Goal: Transaction & Acquisition: Purchase product/service

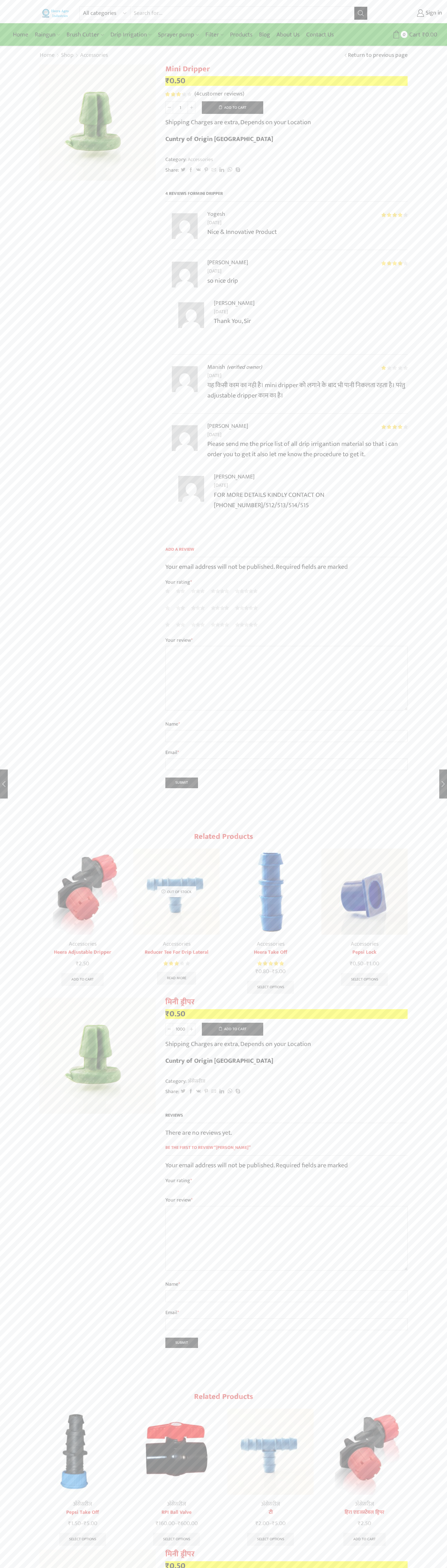
type input "1"
type input "Google Storebot"
click at [233, 108] on button "Add to cart" at bounding box center [232, 107] width 62 height 13
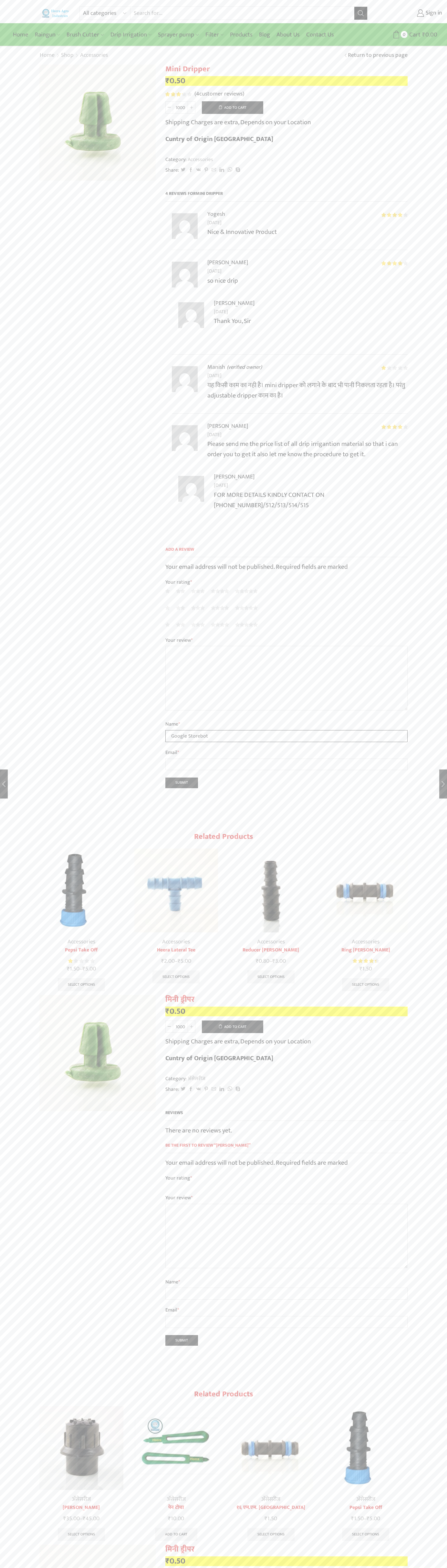
type input "Google Storebot"
click at [181, 777] on input "Submit" at bounding box center [181, 782] width 33 height 10
type input "Google Storebot"
click at [181, 777] on input "Submit" at bounding box center [181, 782] width 33 height 10
click at [181, 1335] on input "Submit" at bounding box center [181, 1340] width 33 height 10
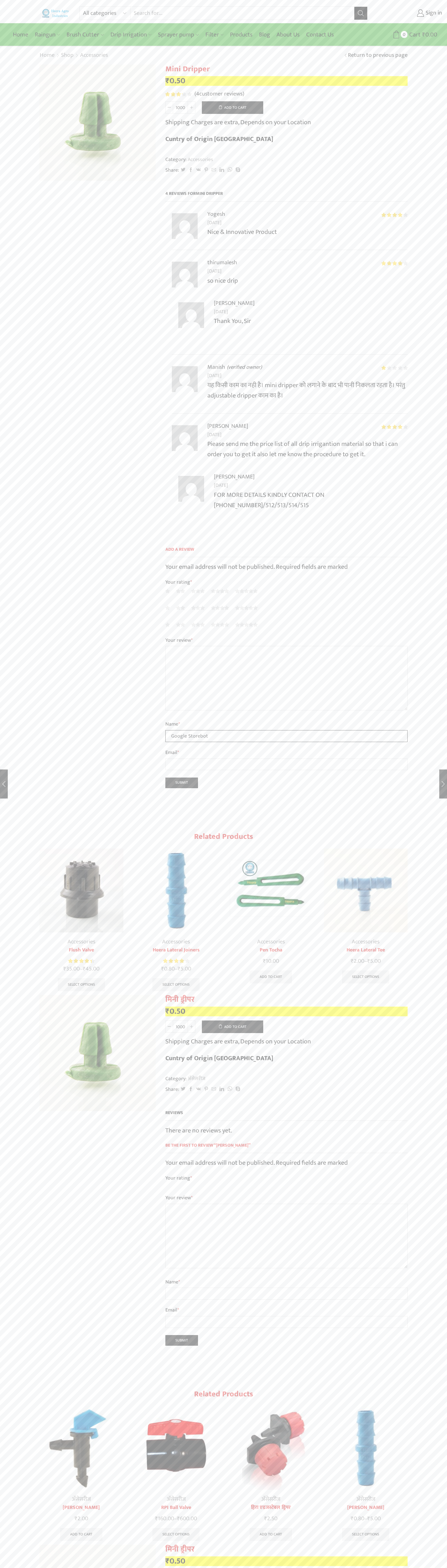
type input "Google Storebot"
click at [181, 777] on input "Submit" at bounding box center [181, 782] width 33 height 10
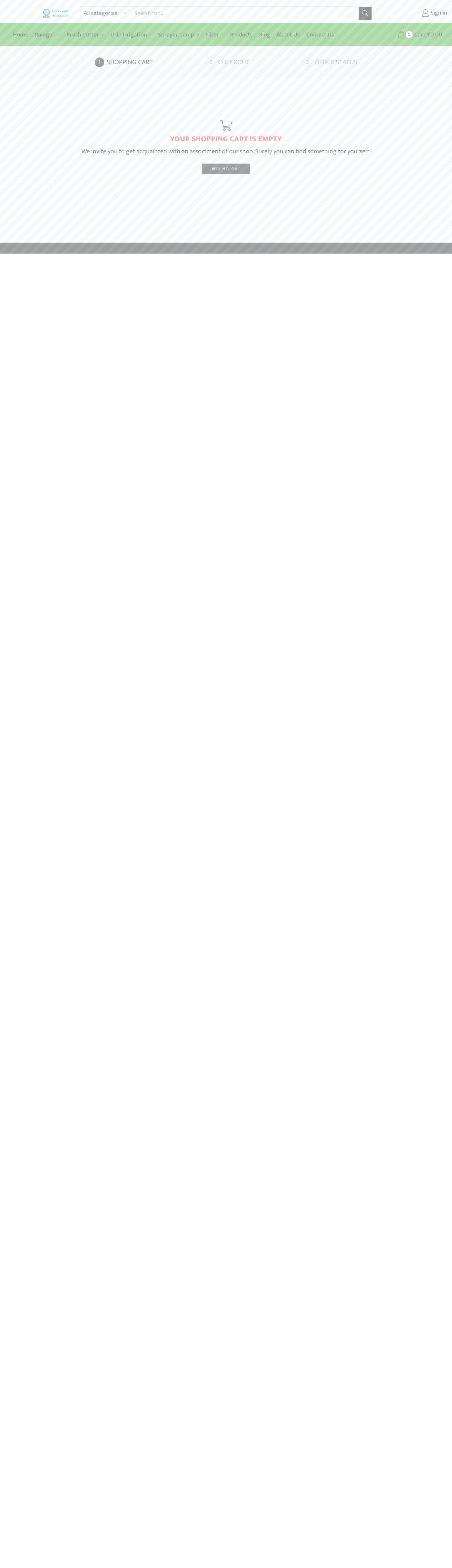
click at [253, 62] on link "Checkout" at bounding box center [253, 62] width 95 height 10
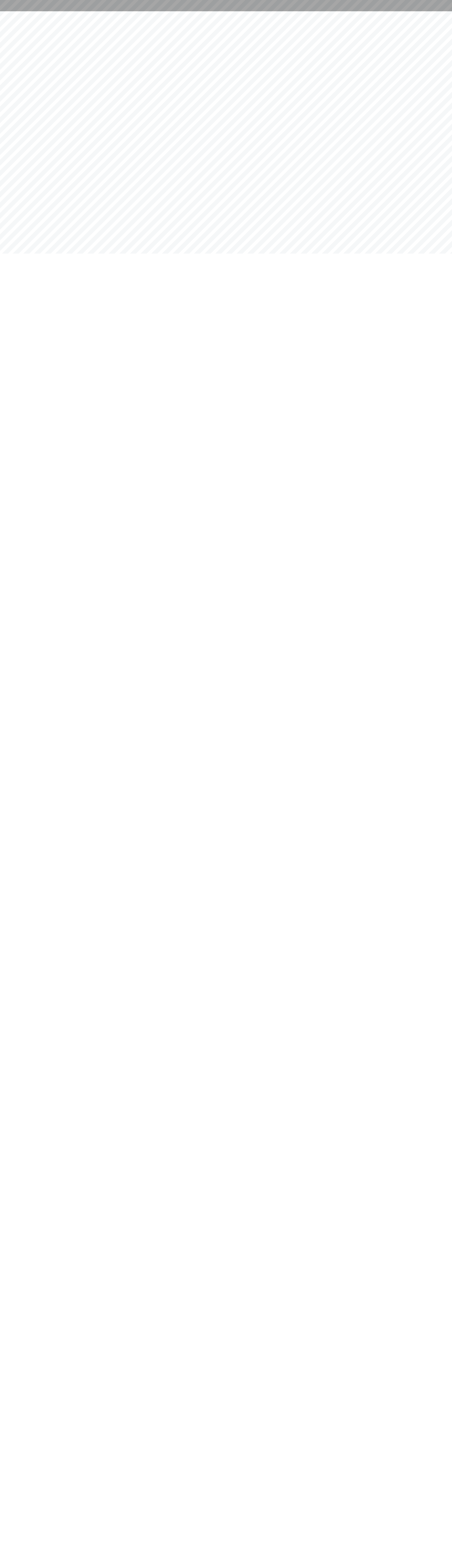
click at [72, 12] on html at bounding box center [226, 5] width 452 height 12
click at [434, 12] on html at bounding box center [226, 5] width 452 height 12
click at [68, 12] on html at bounding box center [226, 5] width 452 height 12
click at [1, 12] on html at bounding box center [226, 5] width 452 height 12
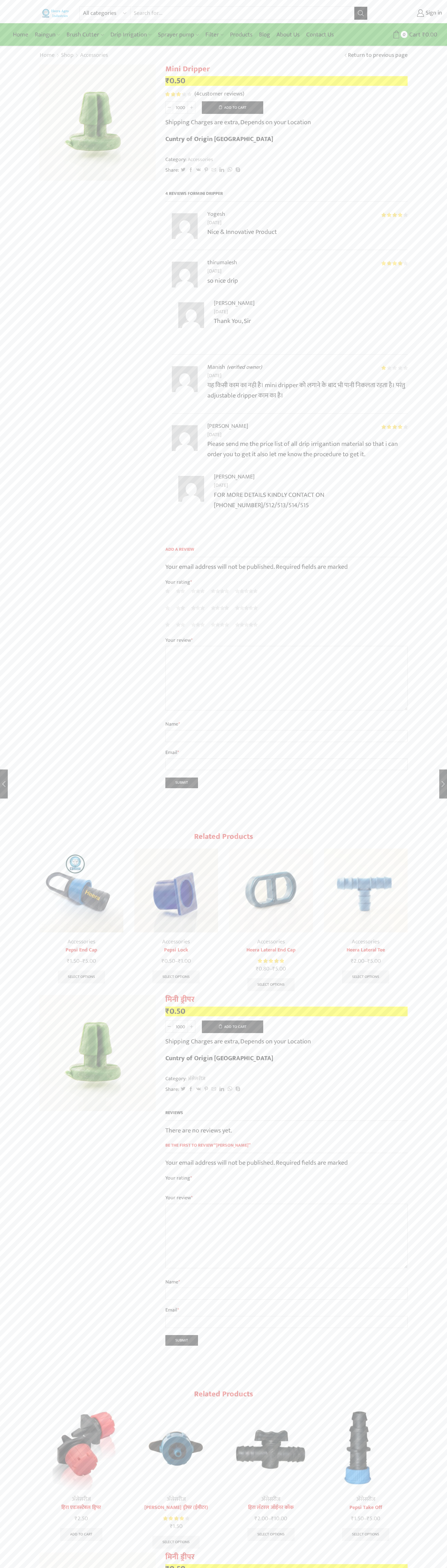
click at [178, 94] on span "4" at bounding box center [178, 94] width 27 height 4
